Goal: Task Accomplishment & Management: Complete application form

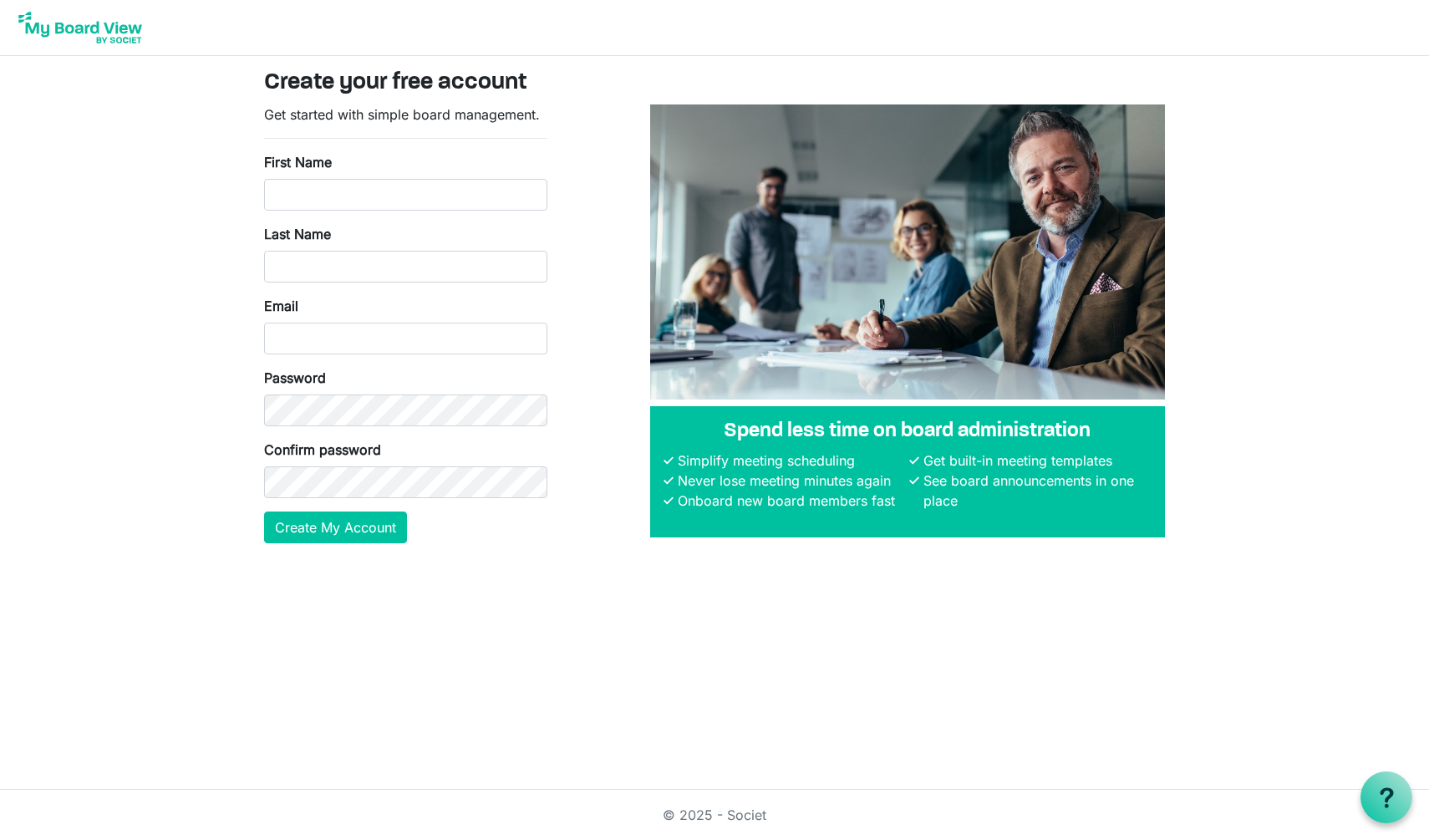
click at [771, 818] on div "© 2025 - Societ" at bounding box center [714, 815] width 953 height 50
click at [759, 816] on link "© 2025 - Societ" at bounding box center [714, 814] width 104 height 16
click at [359, 204] on input "First Name" at bounding box center [405, 194] width 283 height 32
type input "[PERSON_NAME]"
type input "Harper"
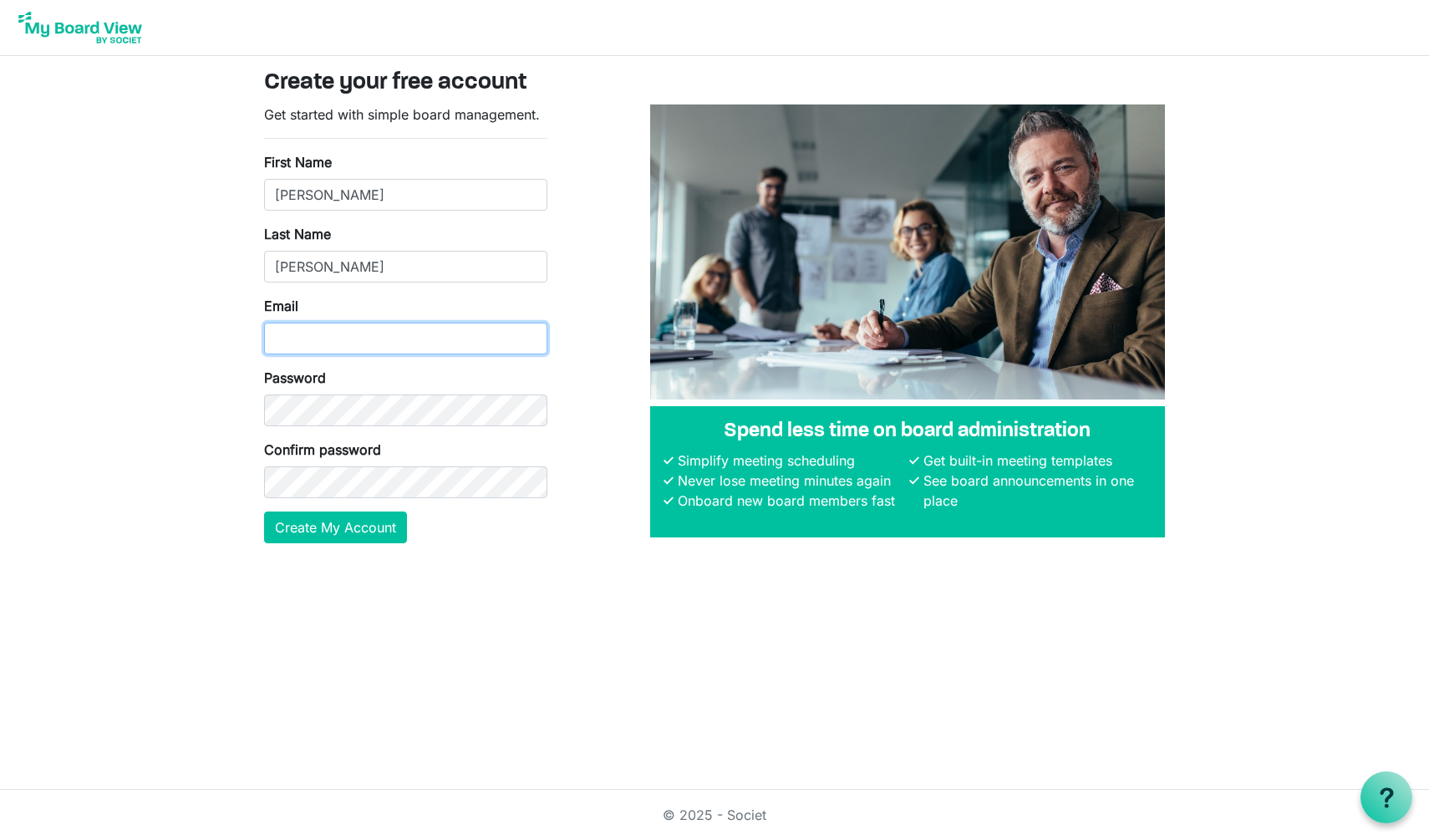
click at [303, 335] on input "Email" at bounding box center [405, 338] width 283 height 32
type input "JOIEHARPER@GMAIL.COM"
click at [325, 524] on button "Create My Account" at bounding box center [335, 527] width 143 height 32
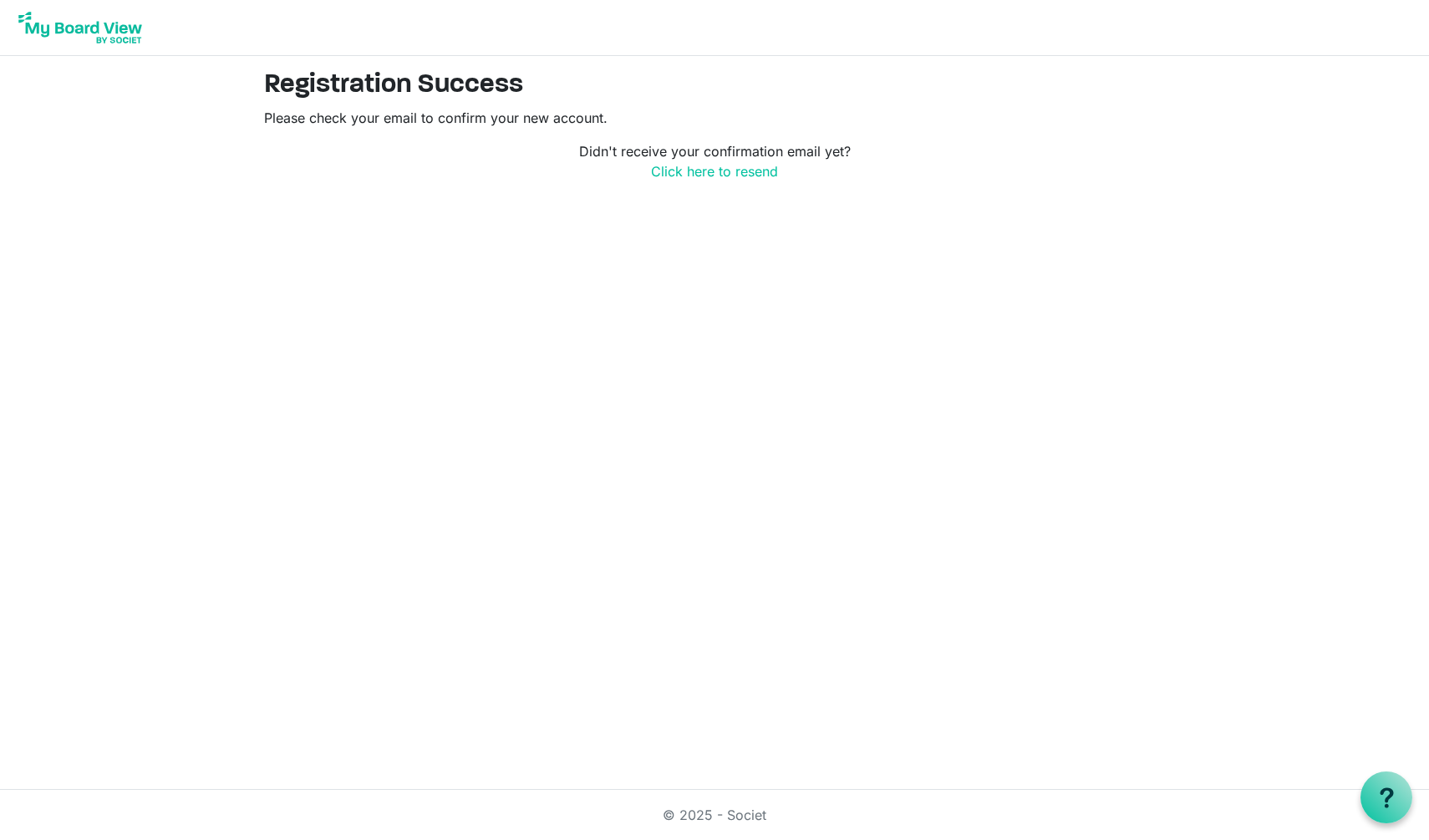
click at [391, 387] on html "Registration Success Please check your email to confirm your new account. Didn'…" at bounding box center [714, 420] width 1429 height 840
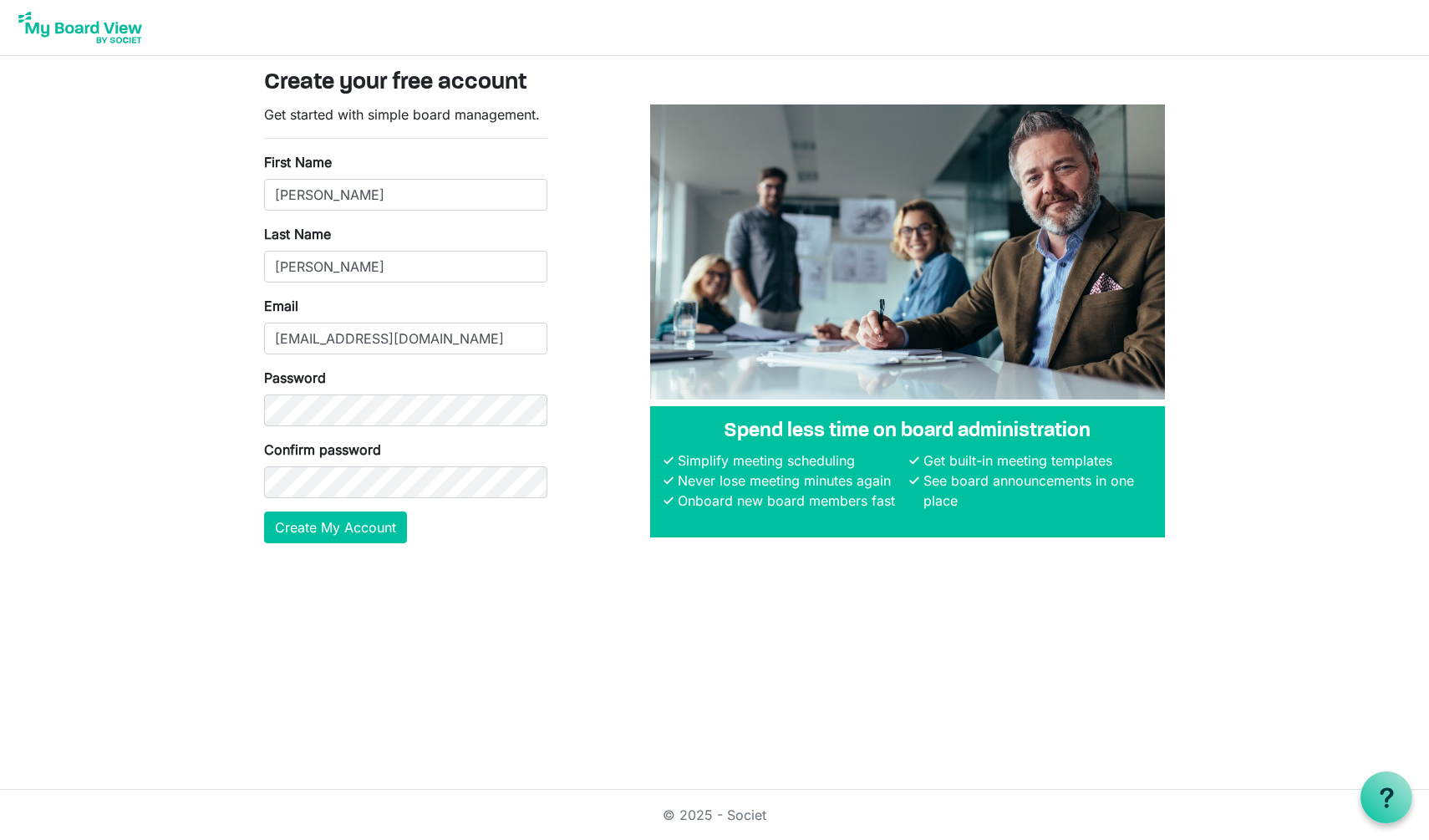
click at [113, 36] on img at bounding box center [80, 28] width 133 height 42
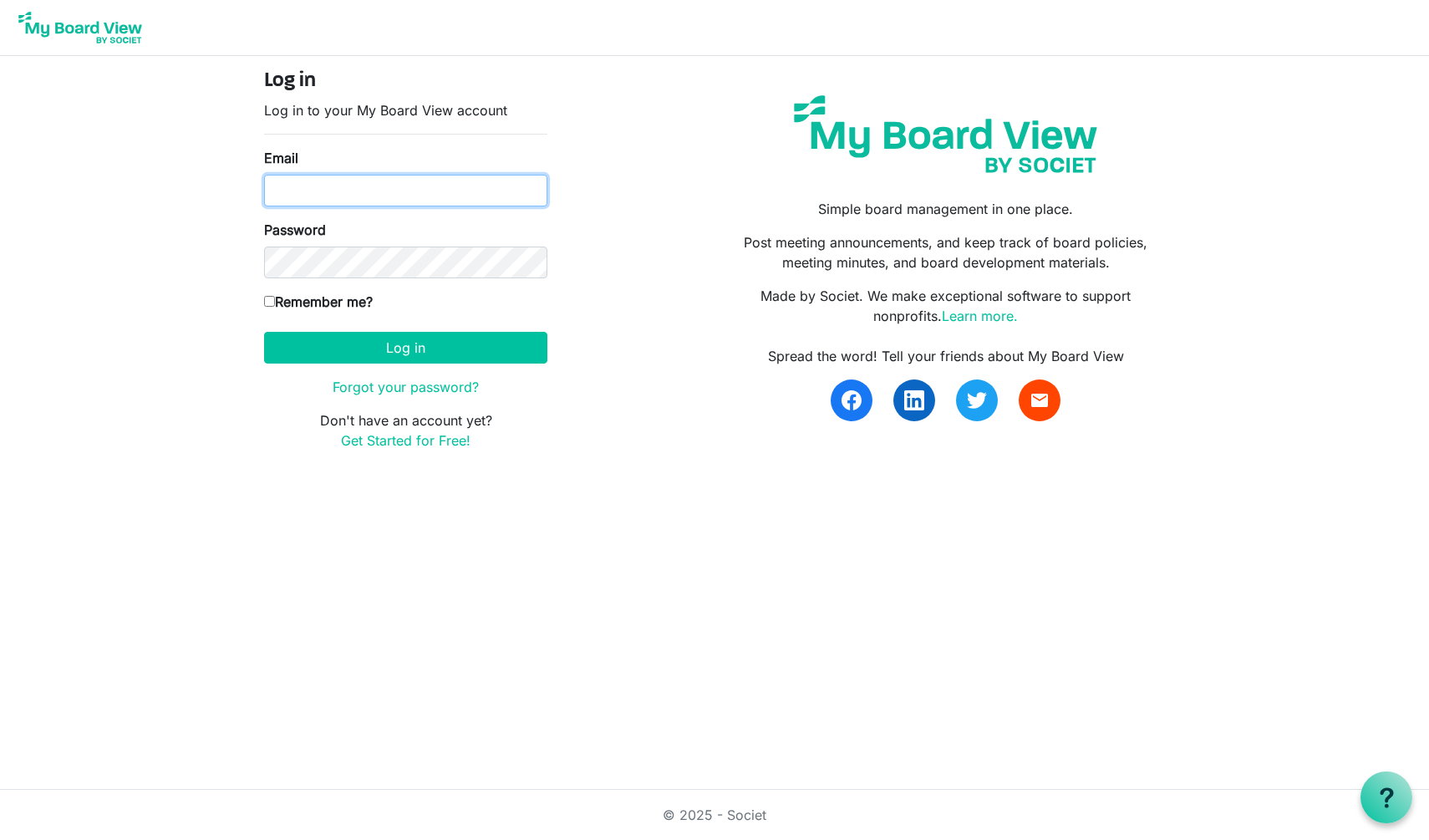
type input "[EMAIL_ADDRESS][DOMAIN_NAME]"
click at [270, 299] on input "Remember me?" at bounding box center [269, 301] width 11 height 11
checkbox input "true"
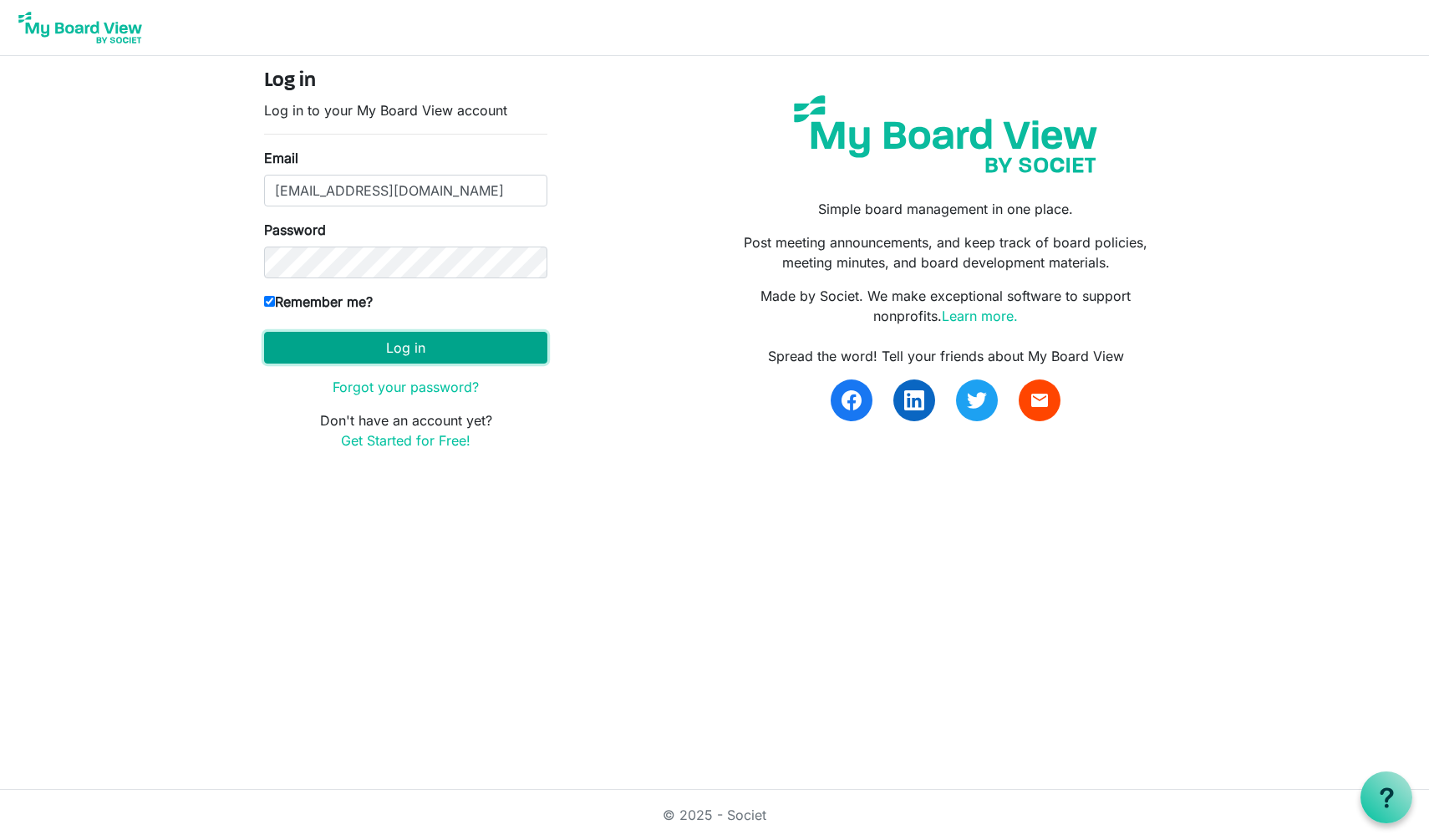
click at [391, 358] on button "Log in" at bounding box center [405, 347] width 283 height 32
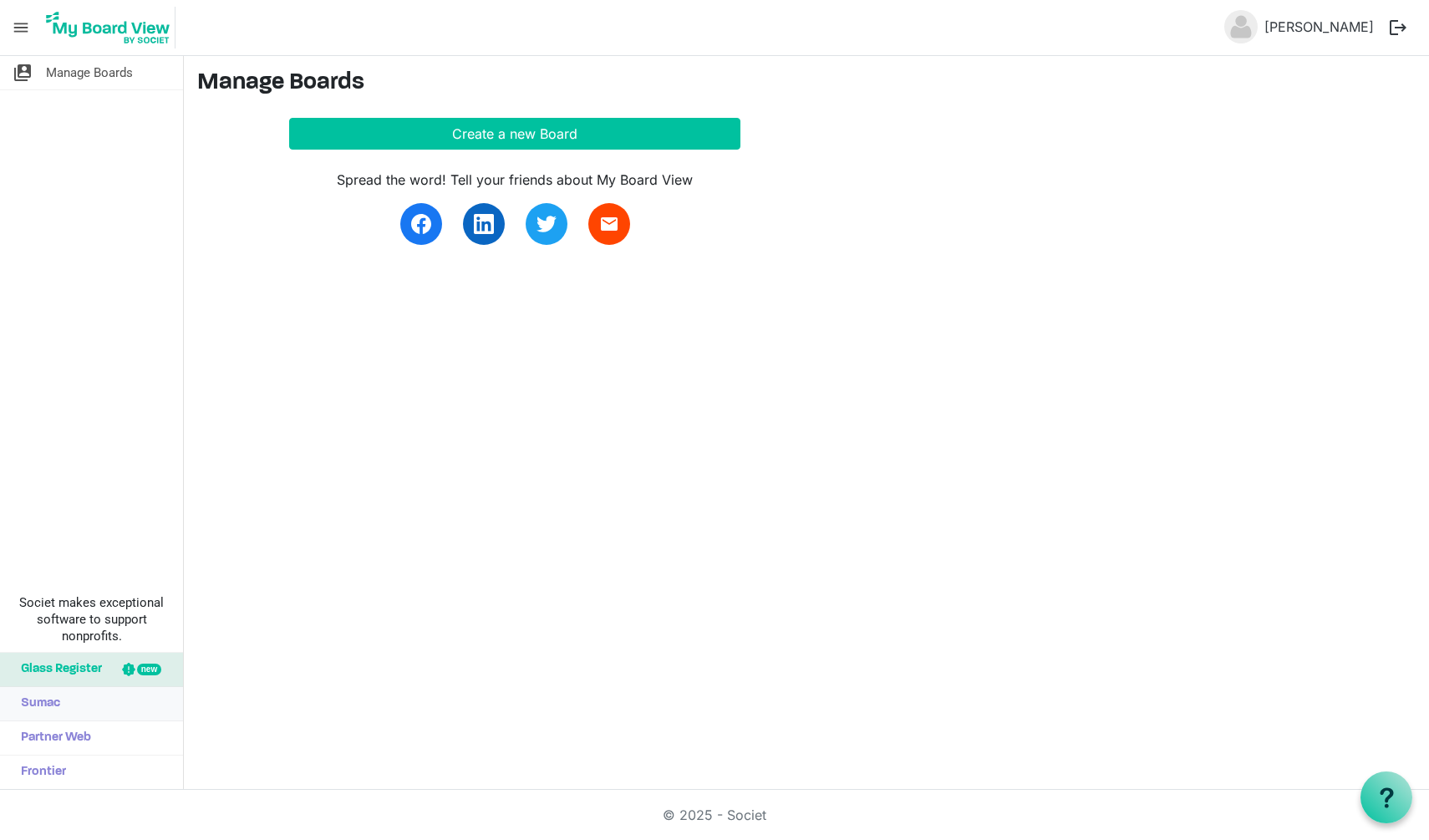
click at [105, 714] on link "Sumac" at bounding box center [91, 703] width 183 height 34
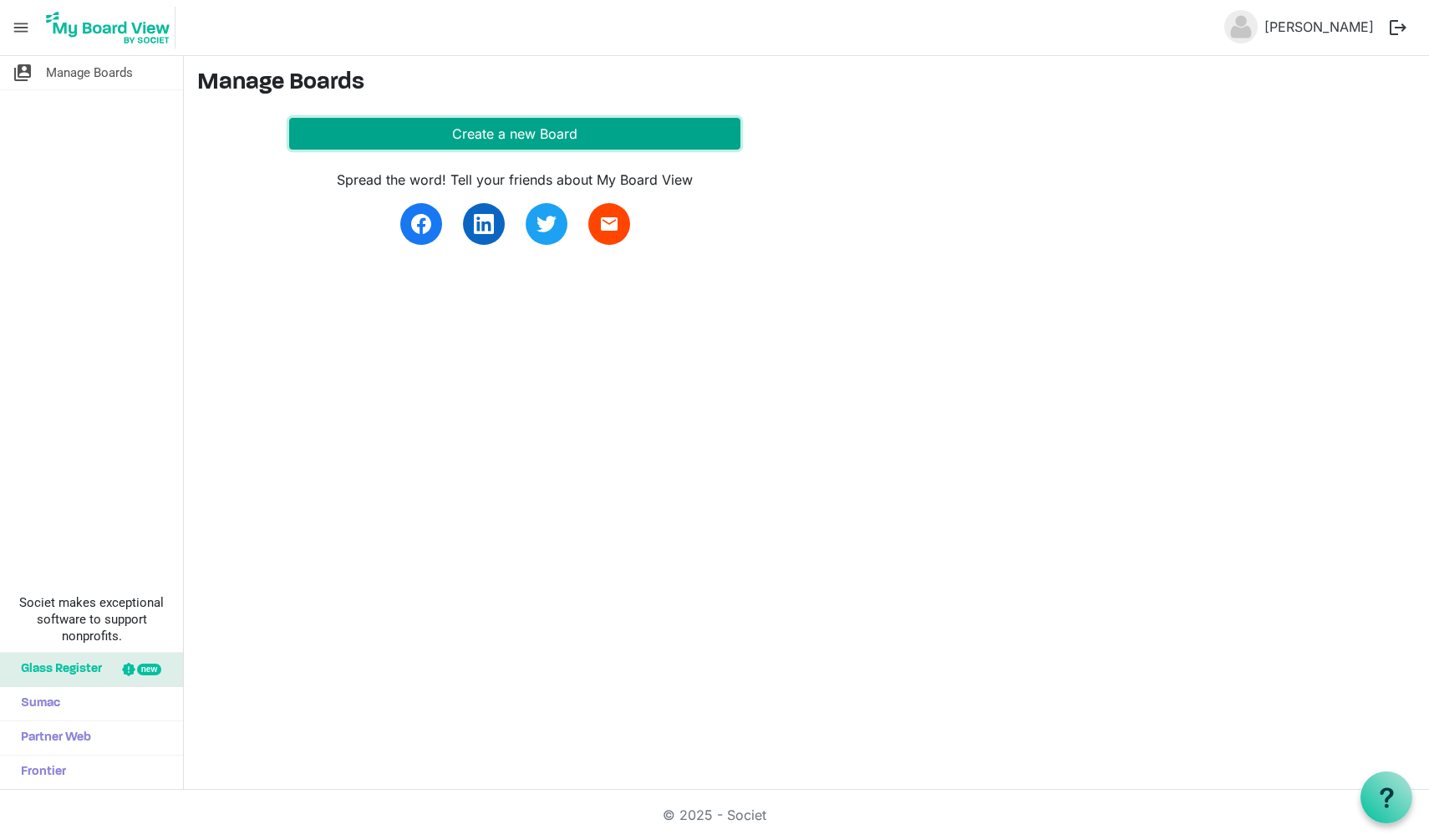
click at [506, 132] on button "Create a new Board" at bounding box center [514, 133] width 451 height 32
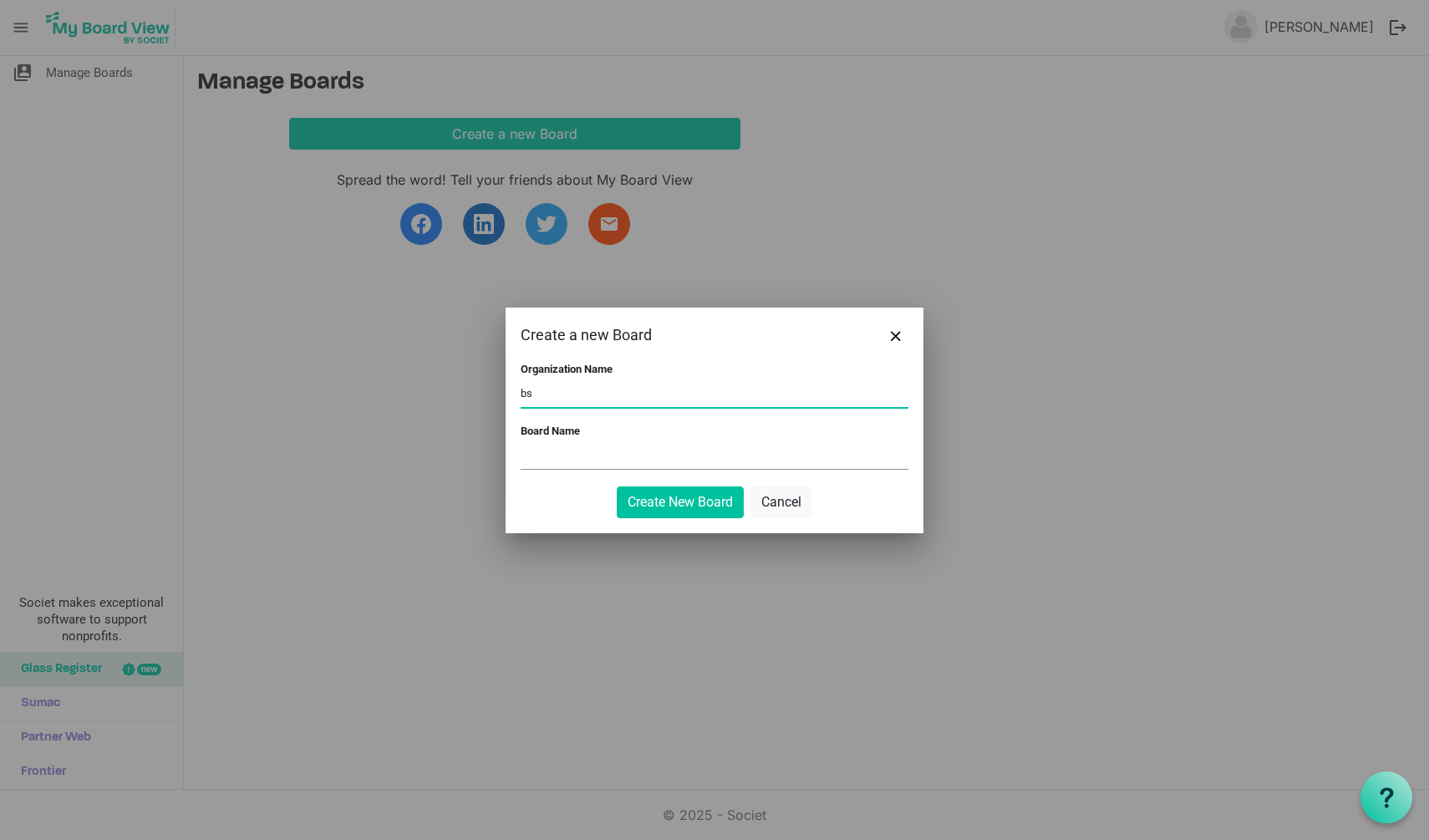
type input "b"
type input "BSA TROOP 49"
click at [580, 457] on input "Board Name" at bounding box center [714, 456] width 388 height 25
click at [580, 453] on input "Troop 49" at bounding box center [714, 456] width 388 height 25
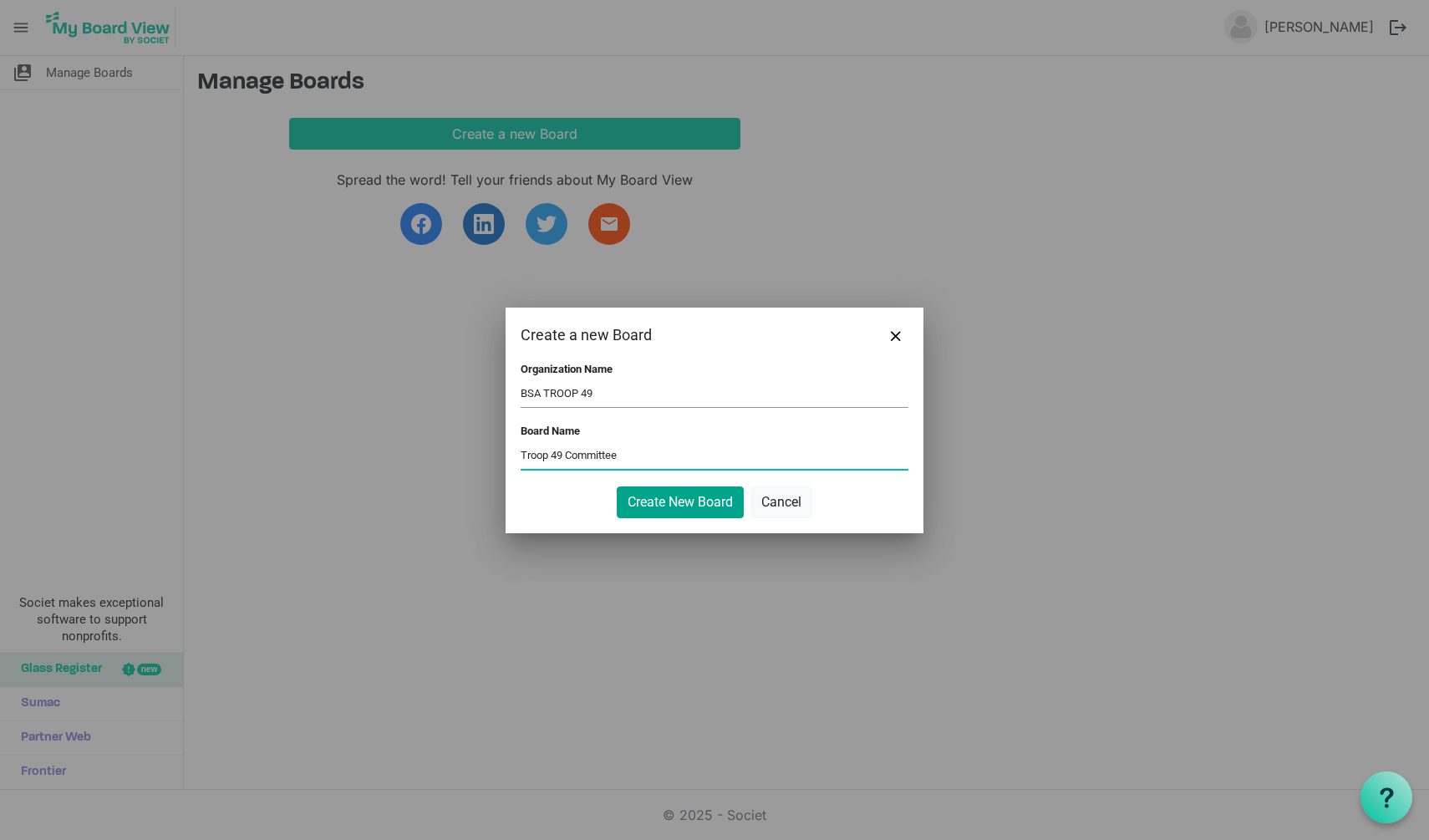
type input "Troop 49 Committee"
click at [649, 498] on button "Create New Board" at bounding box center [680, 502] width 127 height 32
click at [669, 506] on button "Create New Board" at bounding box center [680, 502] width 127 height 32
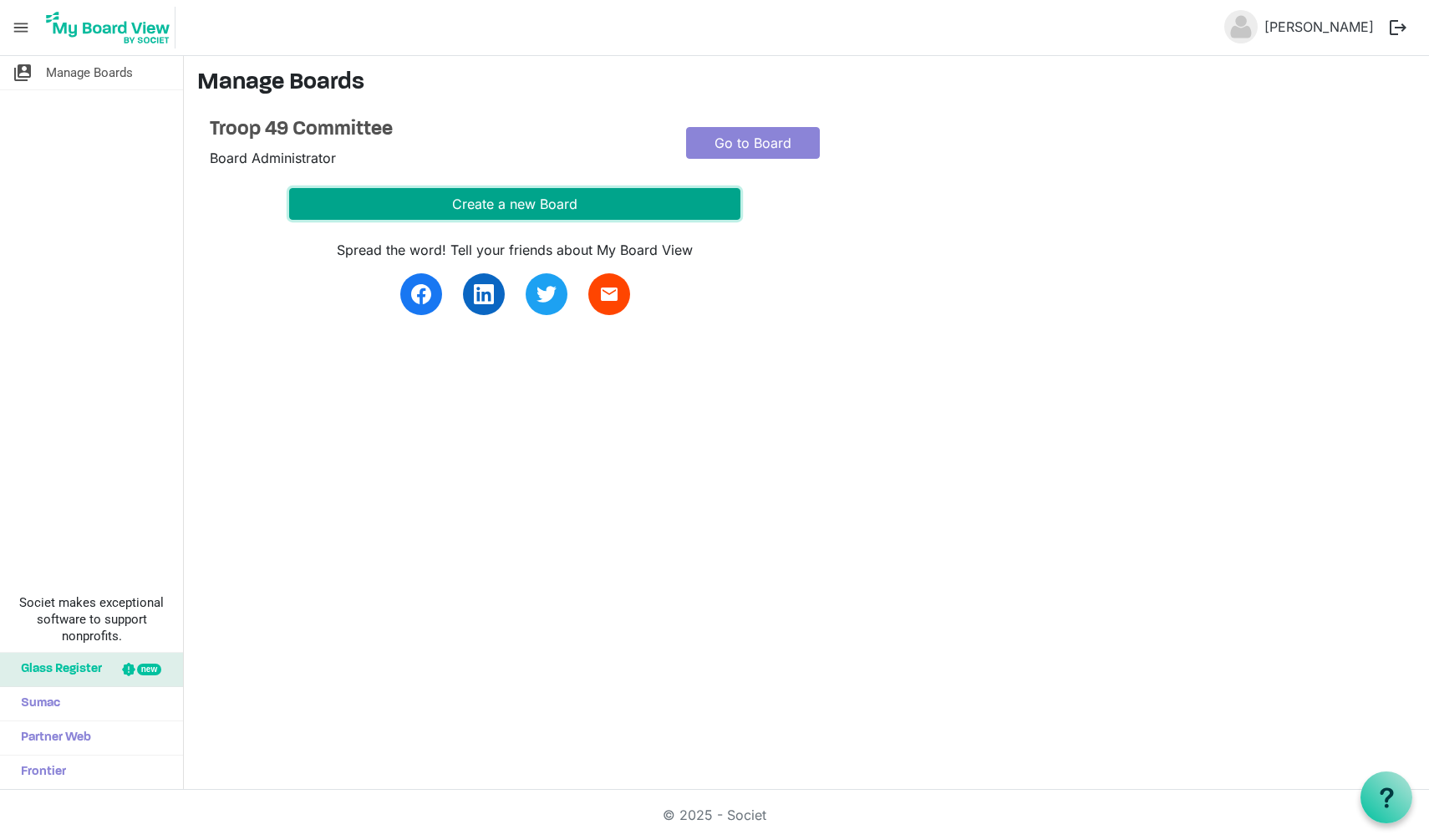
click at [482, 205] on button "Create a new Board" at bounding box center [514, 204] width 451 height 32
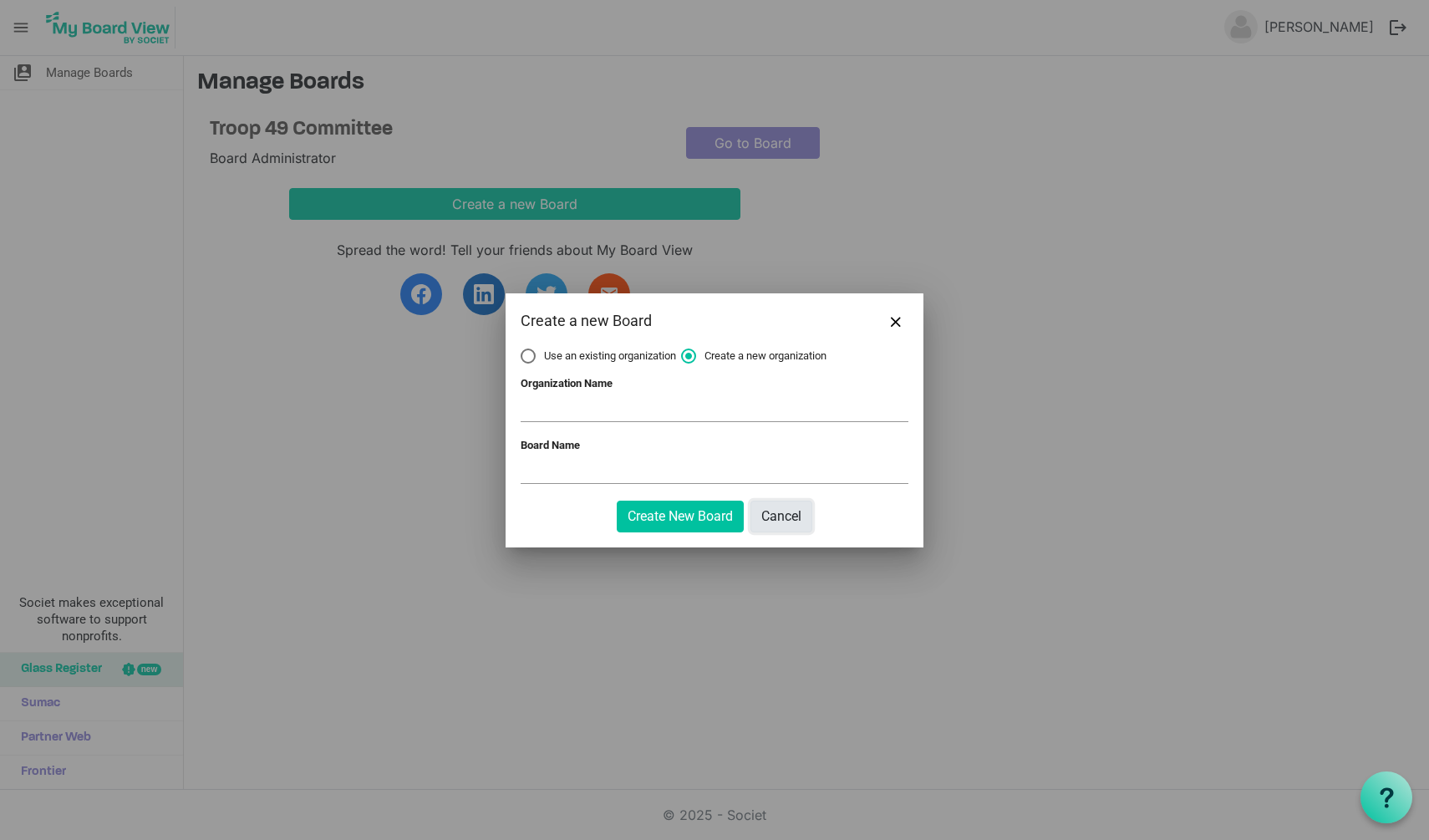
click at [783, 512] on button "Cancel" at bounding box center [781, 516] width 61 height 32
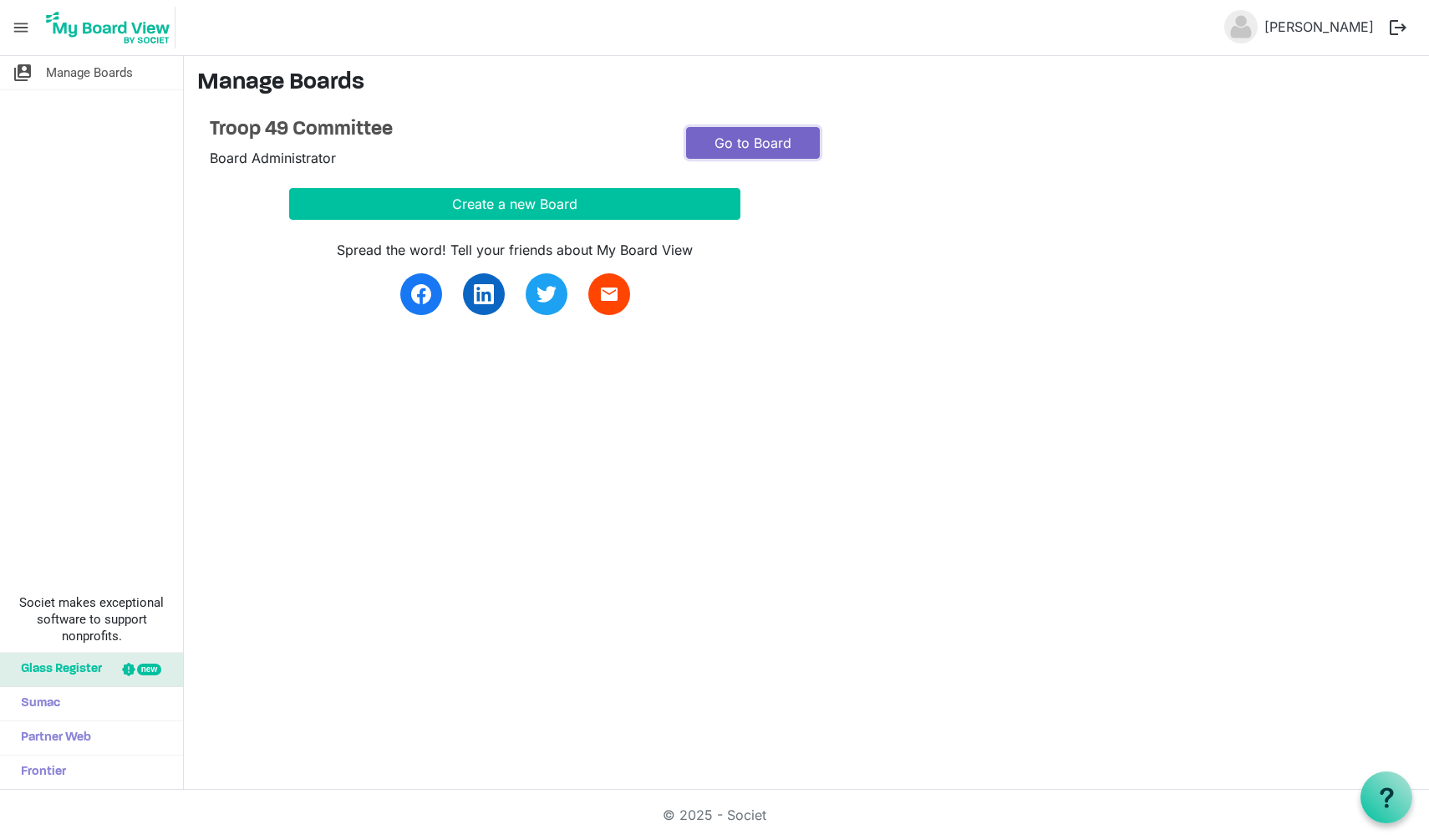
click at [775, 146] on link "Go to Board" at bounding box center [753, 143] width 133 height 32
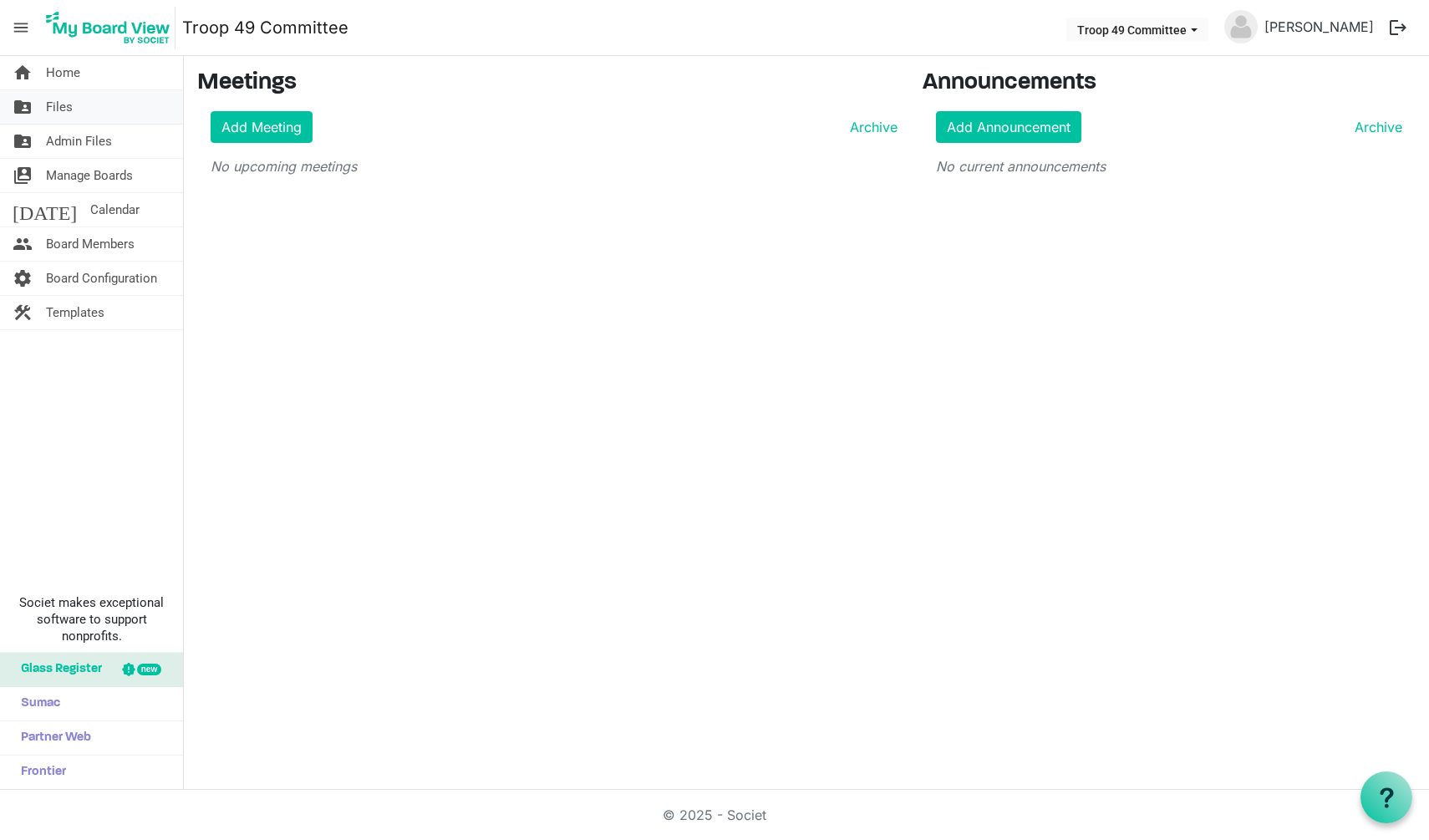
click at [65, 116] on span "Files" at bounding box center [59, 107] width 27 height 34
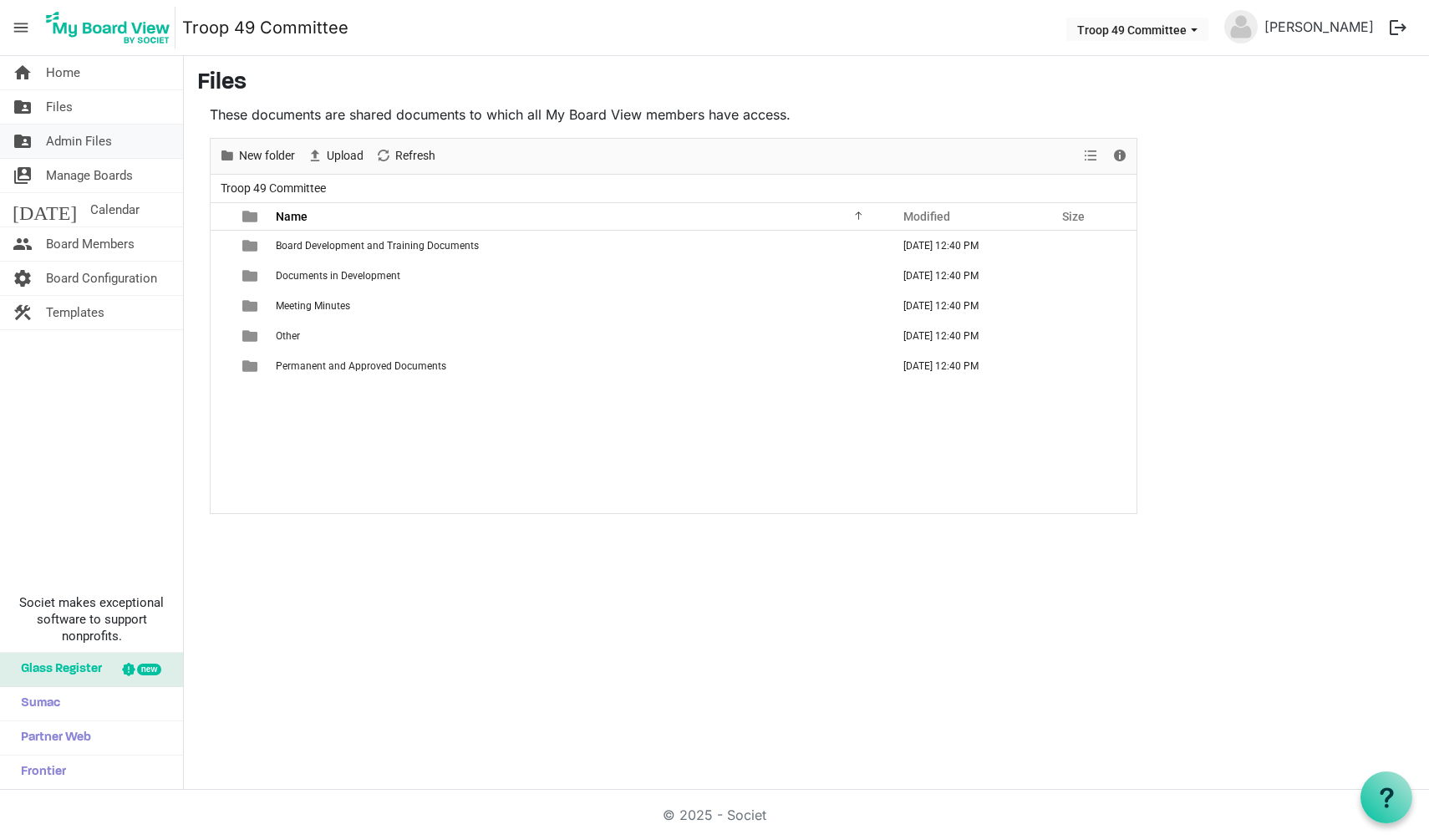
click at [64, 139] on span "Admin Files" at bounding box center [79, 141] width 66 height 34
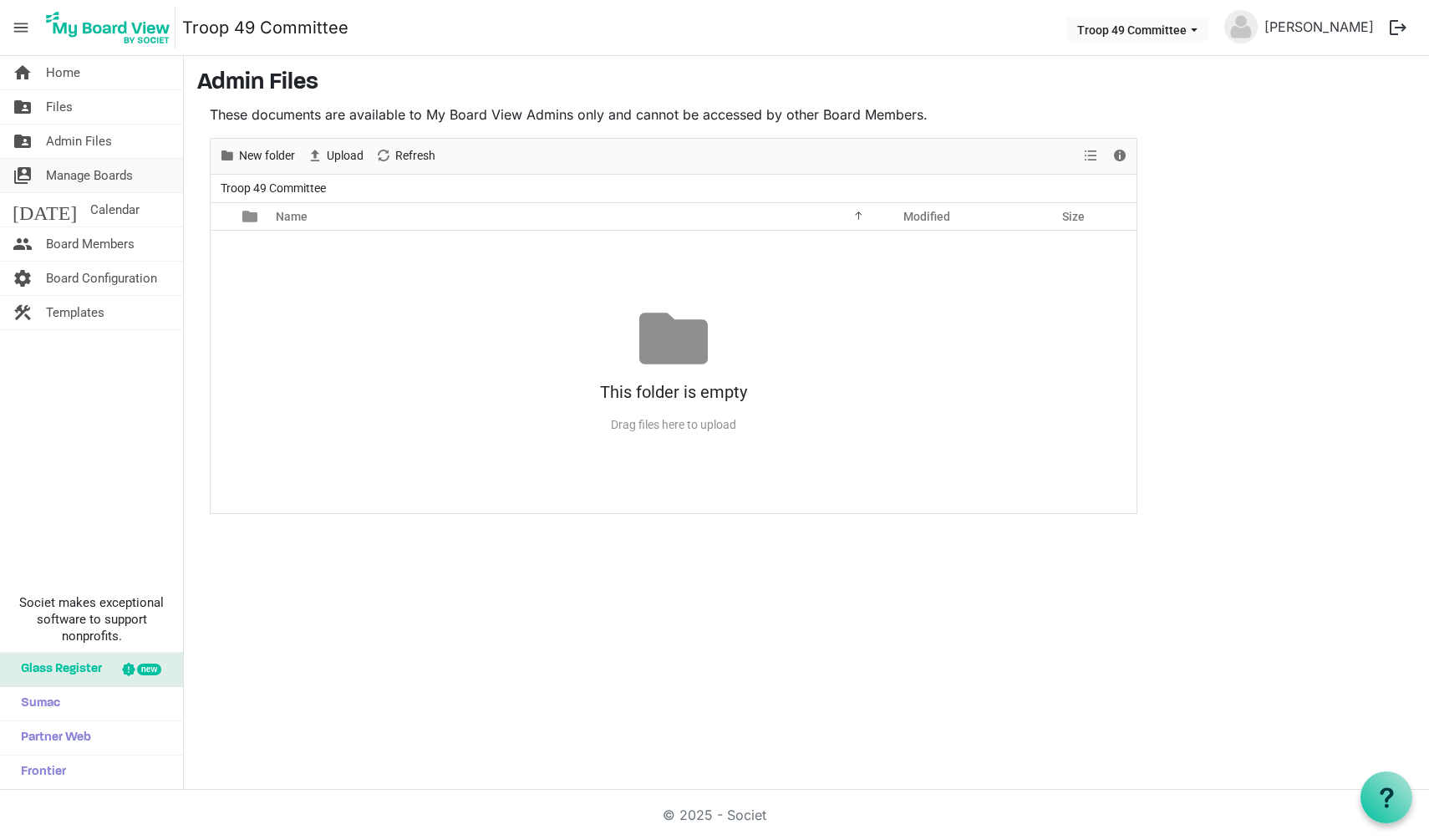
click at [76, 178] on span "Manage Boards" at bounding box center [89, 175] width 87 height 34
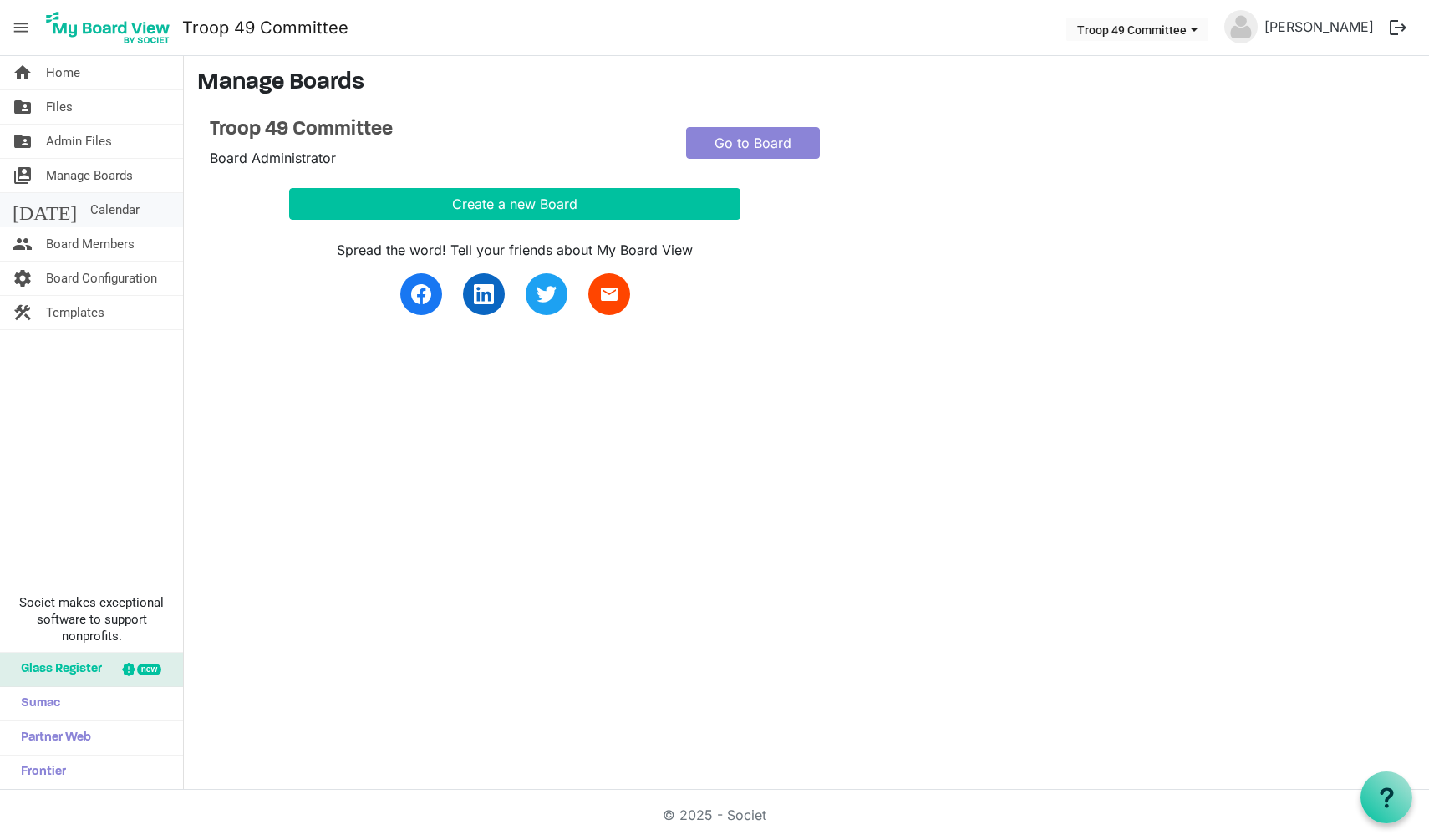
click at [90, 213] on span "Calendar" at bounding box center [114, 210] width 49 height 34
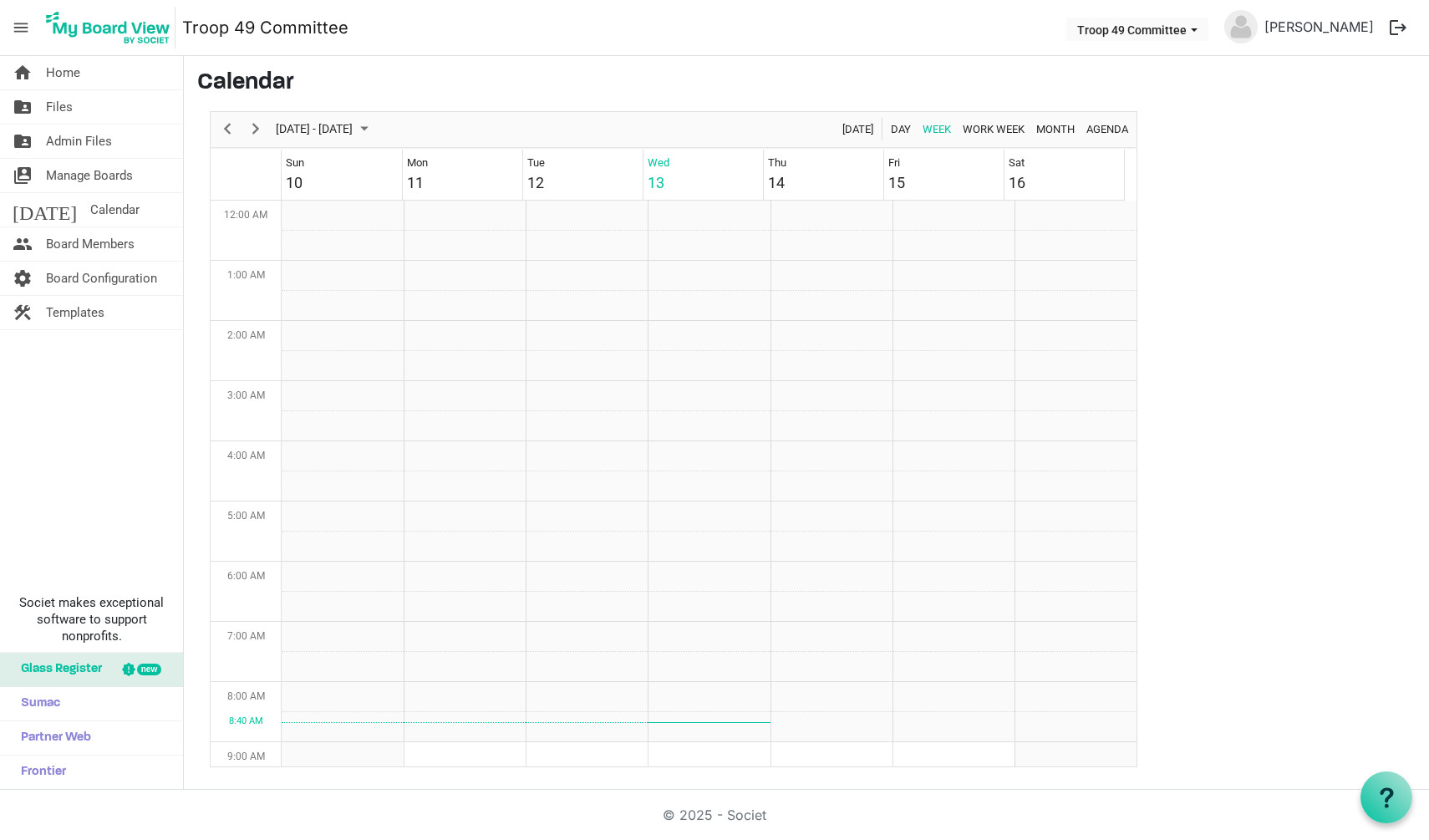
scroll to position [541, 0]
click at [83, 236] on span "Board Members" at bounding box center [90, 243] width 88 height 34
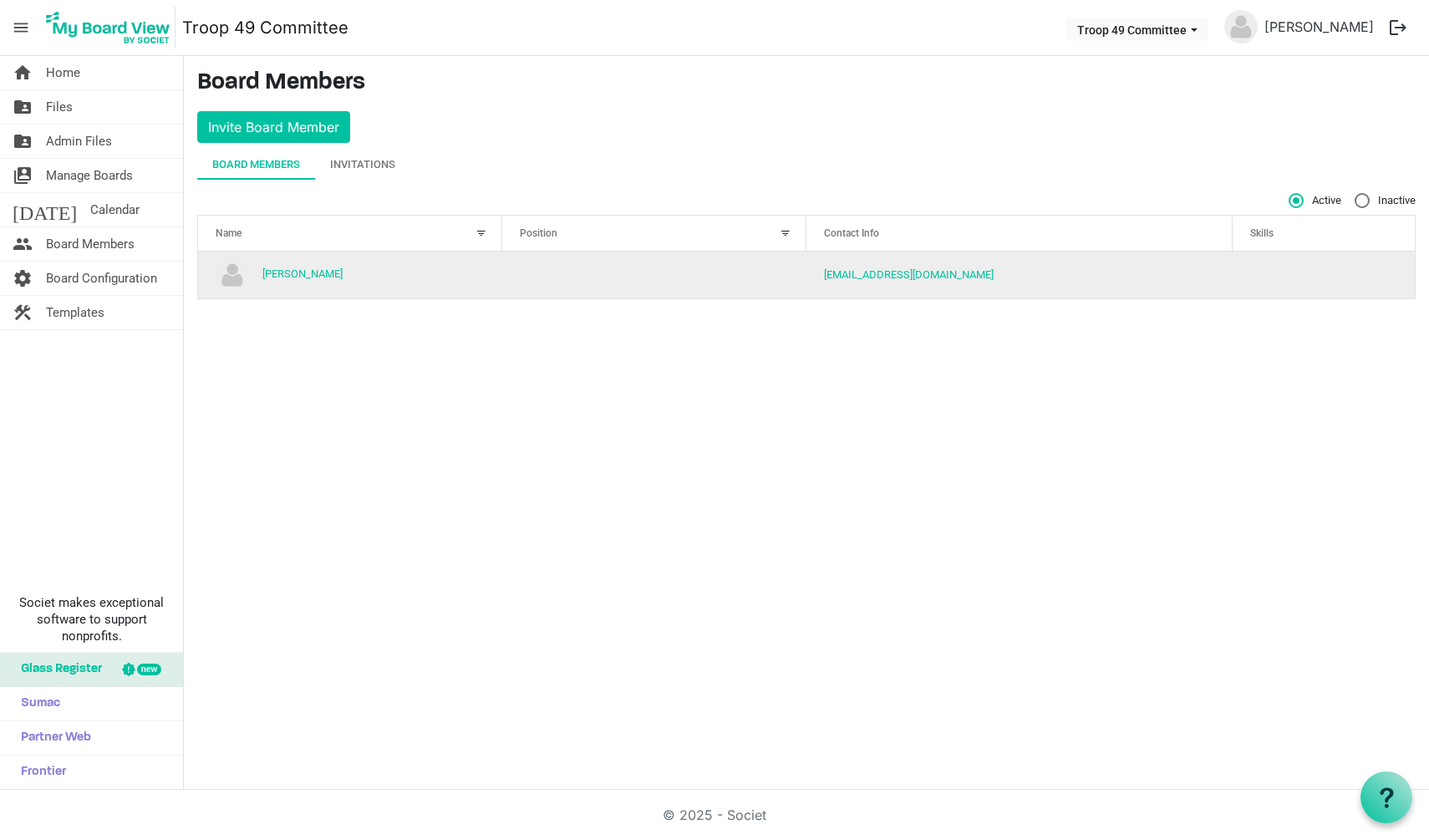
click at [644, 264] on td "column header Position" at bounding box center [654, 275] width 304 height 47
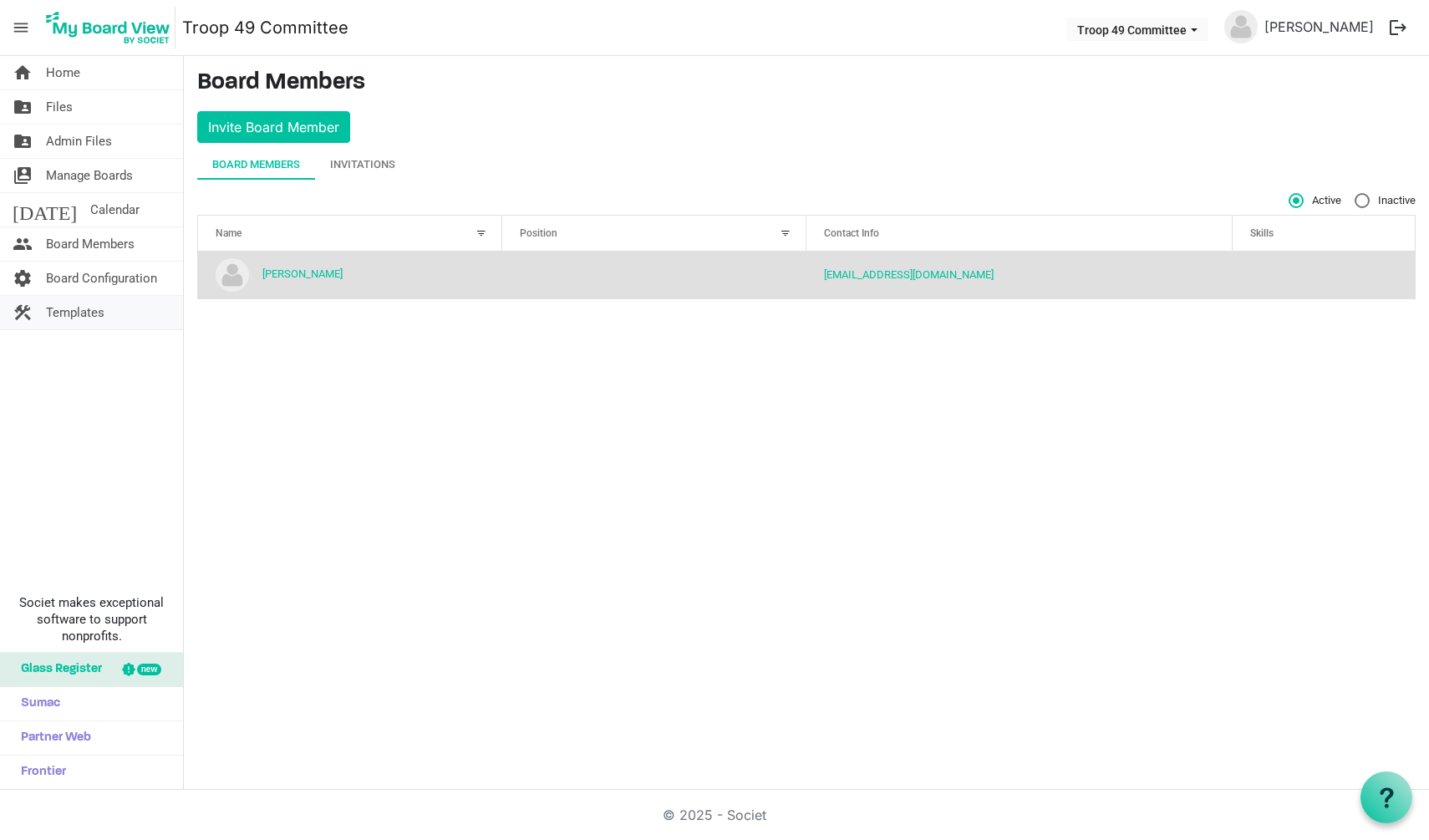
click at [83, 312] on span "Templates" at bounding box center [75, 313] width 59 height 34
